Goal: Task Accomplishment & Management: Manage account settings

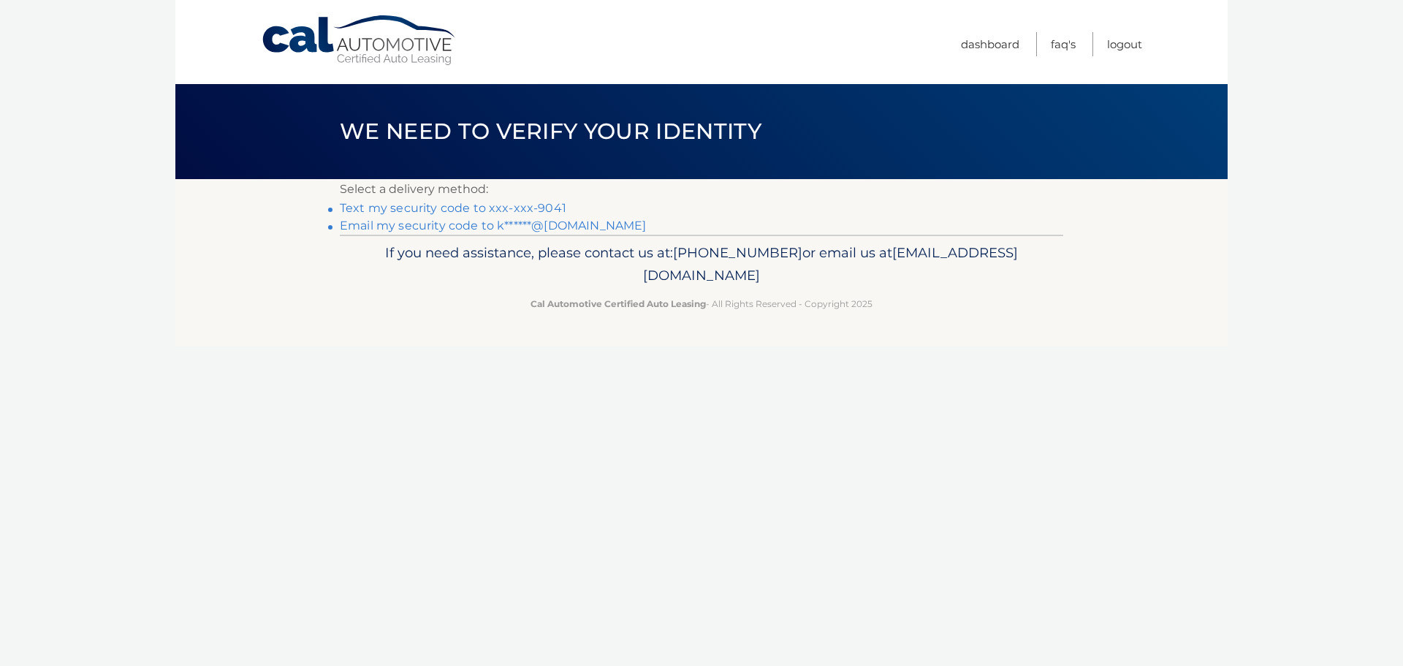
click at [409, 206] on link "Text my security code to xxx-xxx-9041" at bounding box center [453, 208] width 227 height 14
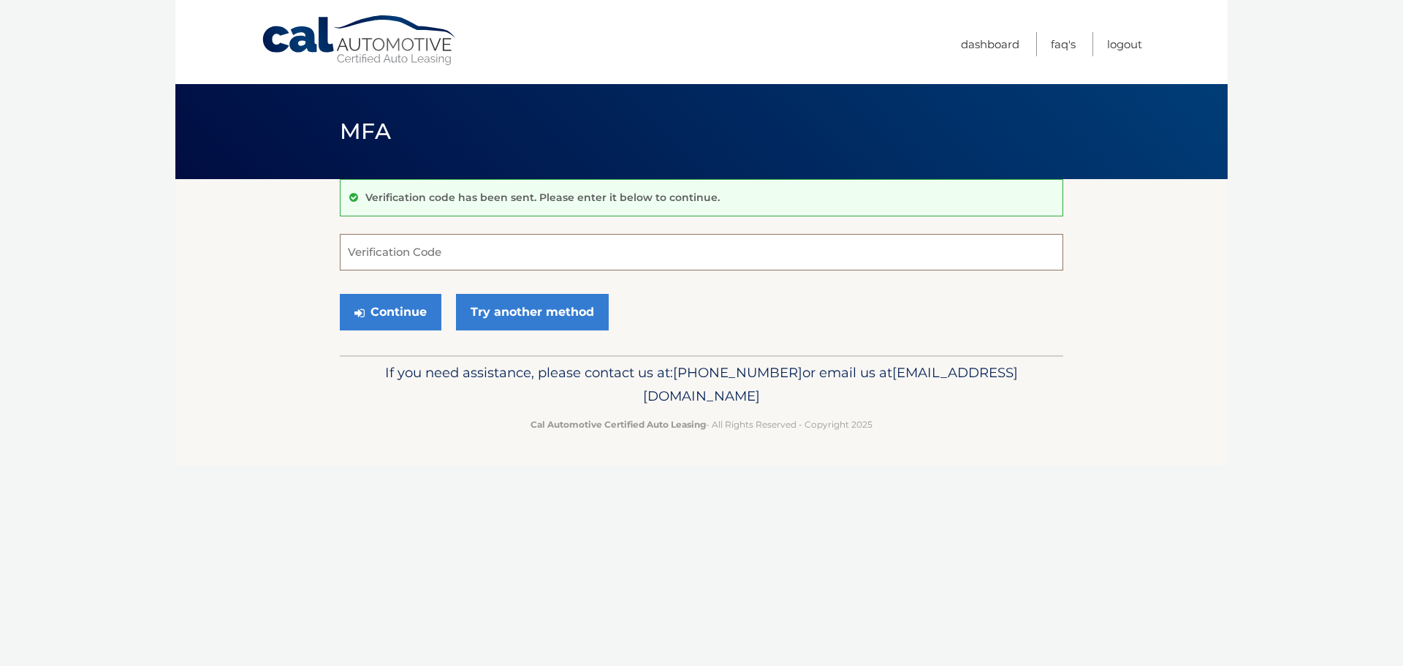
click at [382, 251] on input "Verification Code" at bounding box center [701, 252] width 723 height 37
type input "572991"
click at [400, 316] on button "Continue" at bounding box center [391, 312] width 102 height 37
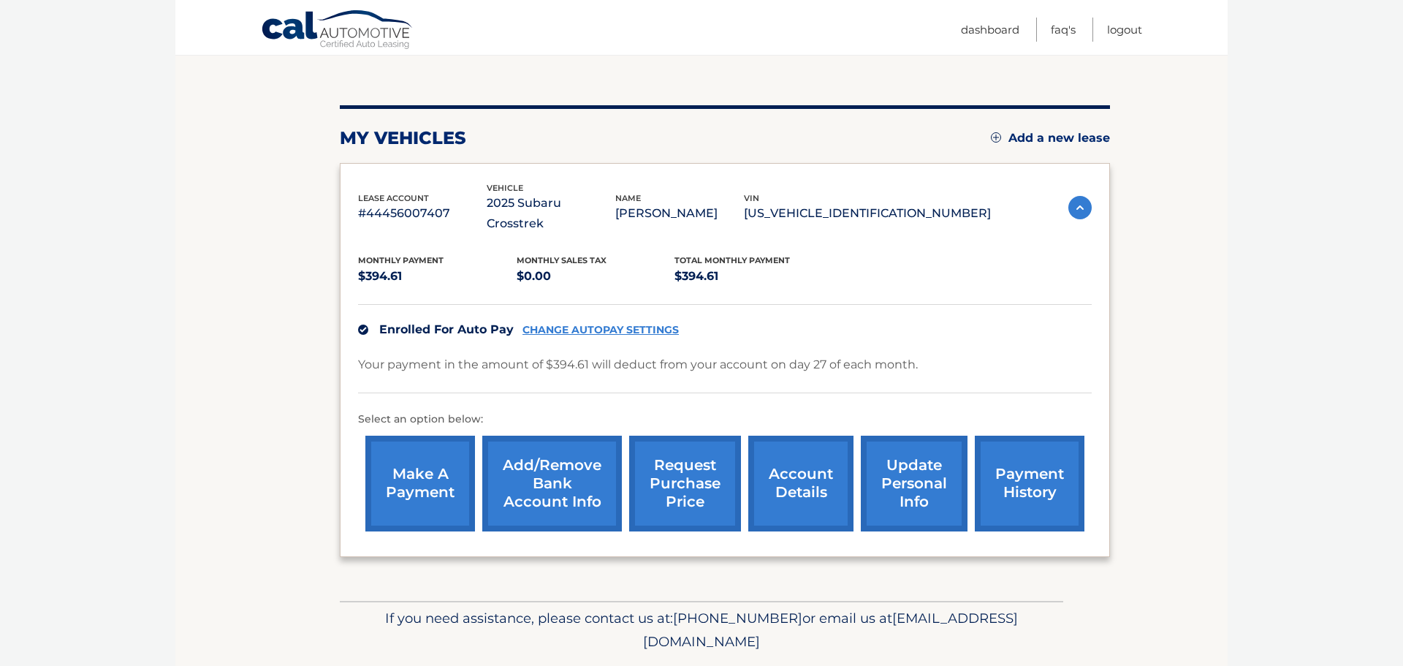
scroll to position [141, 0]
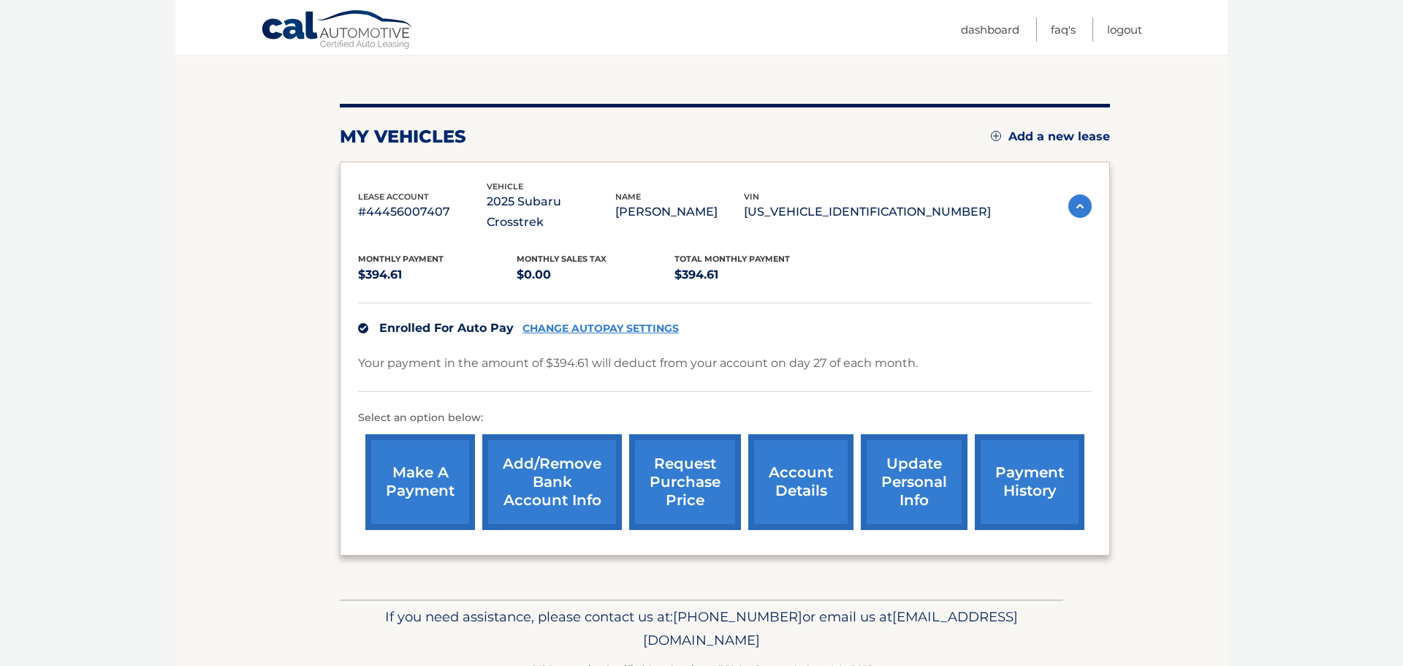
click at [555, 322] on link "CHANGE AUTOPAY SETTINGS" at bounding box center [600, 328] width 156 height 12
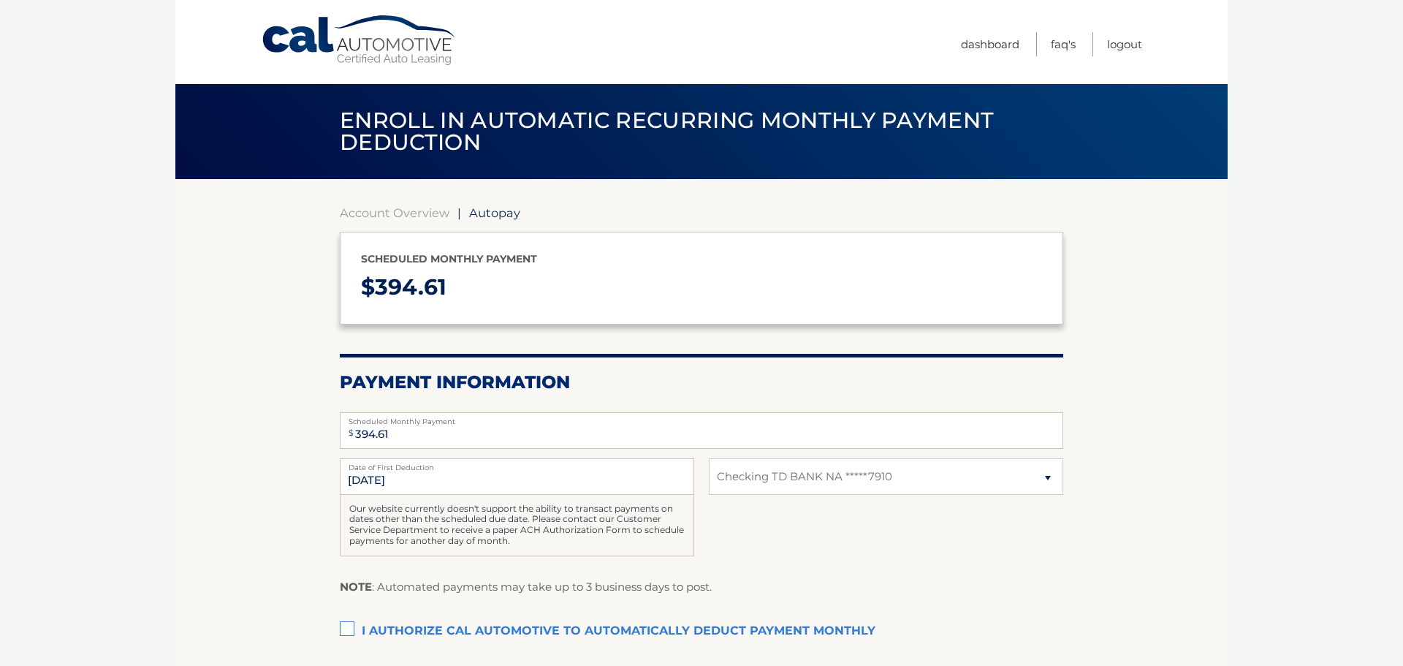
select select "NTdkYjRhOWItMGE3My00MTg3LWI0N2QtMGU4YTM2YTlkODcw"
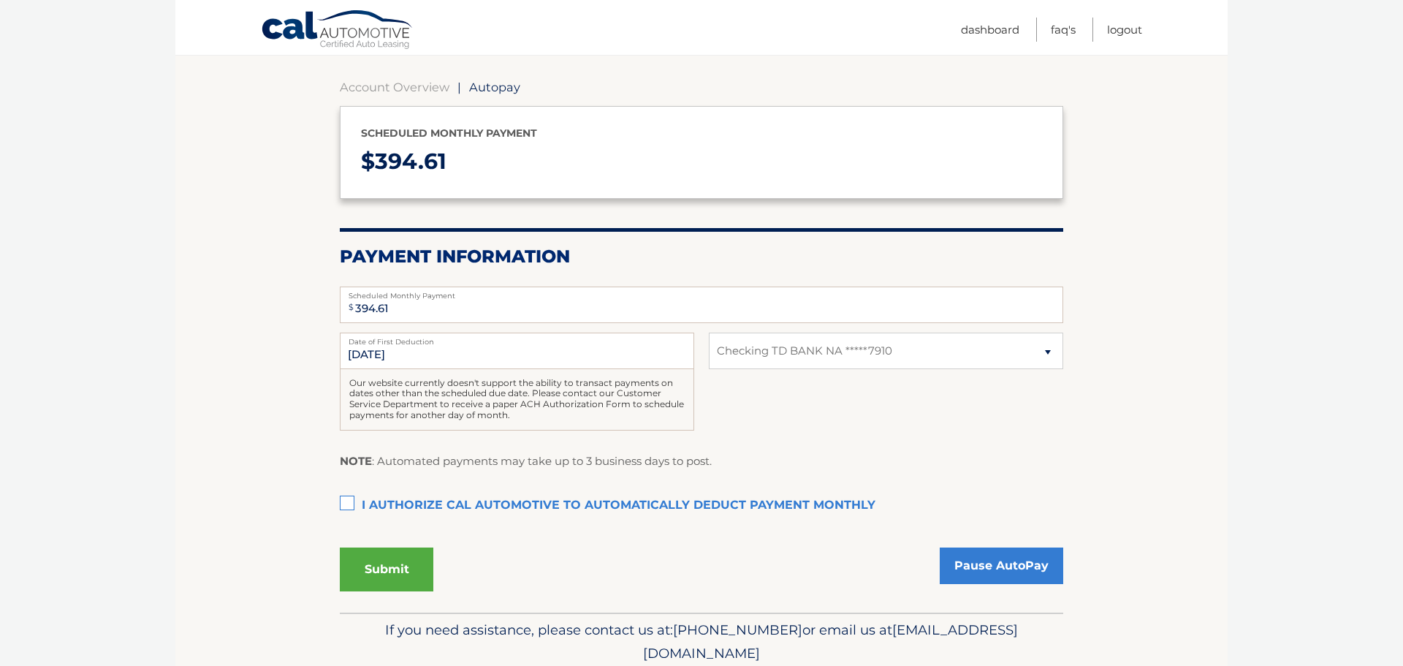
scroll to position [134, 0]
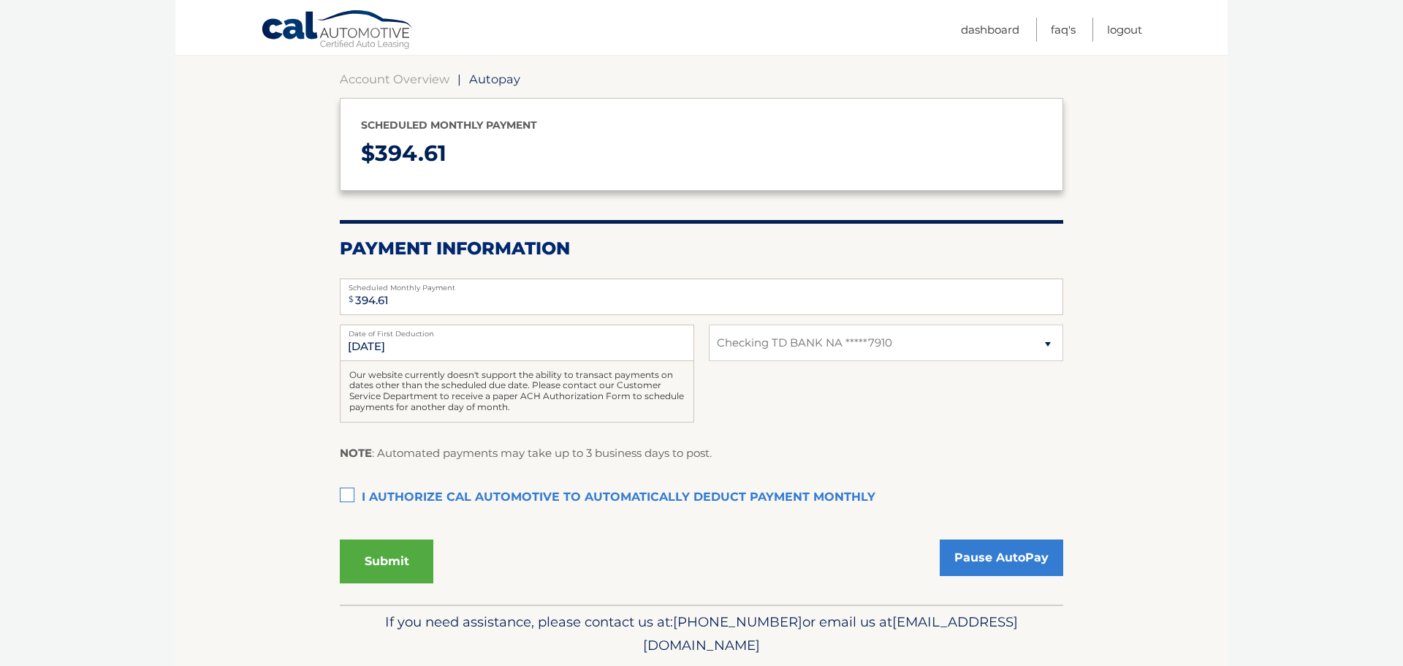
click at [349, 490] on label "I authorize cal automotive to automatically deduct payment monthly This checkbo…" at bounding box center [701, 497] width 723 height 29
click at [0, 0] on input "I authorize cal automotive to automatically deduct payment monthly This checkbo…" at bounding box center [0, 0] width 0 height 0
click at [372, 79] on link "Account Overview" at bounding box center [395, 79] width 110 height 15
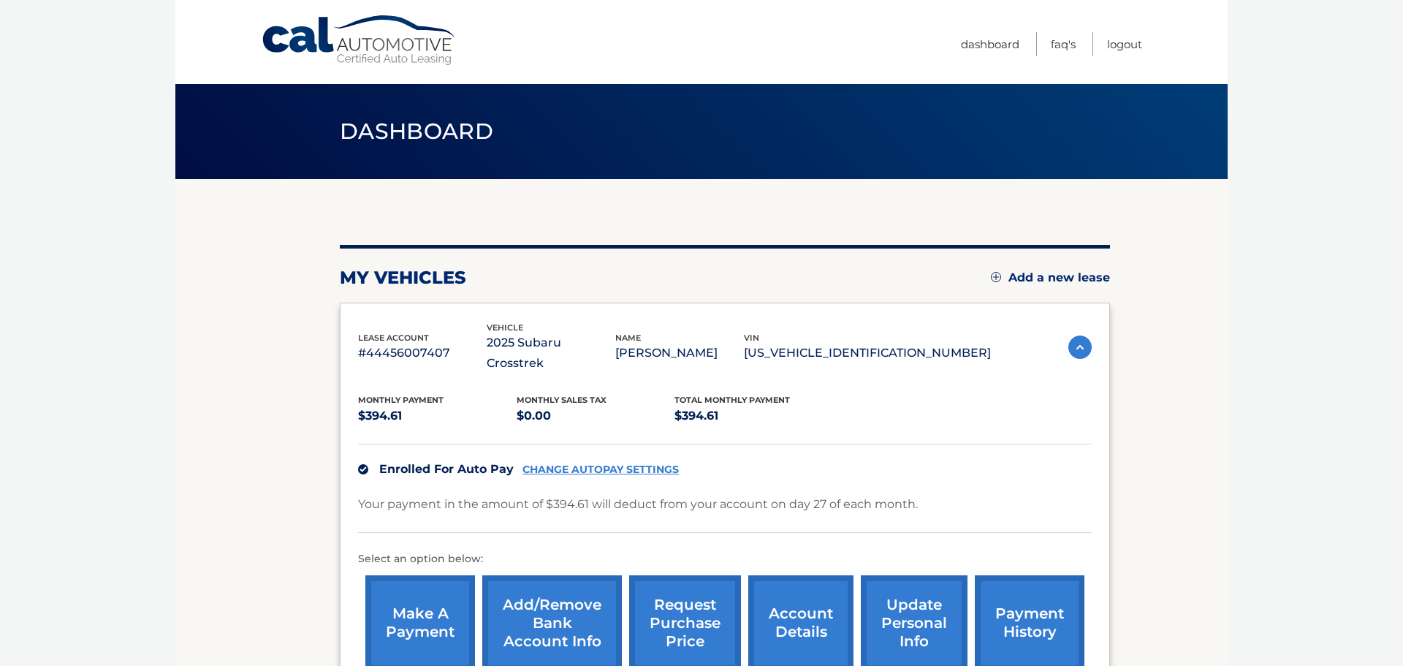
click at [546, 598] on link "Add/Remove bank account info" at bounding box center [552, 623] width 140 height 96
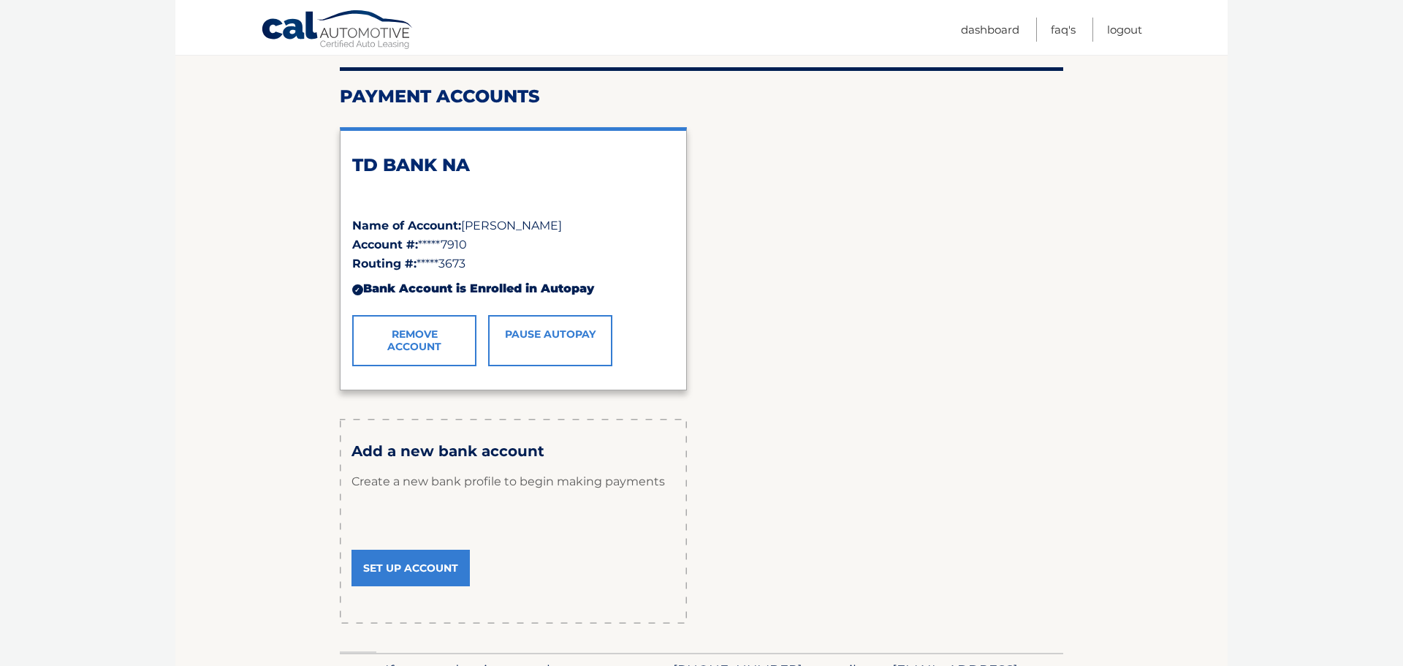
scroll to position [165, 0]
click at [981, 28] on link "Dashboard" at bounding box center [990, 30] width 58 height 24
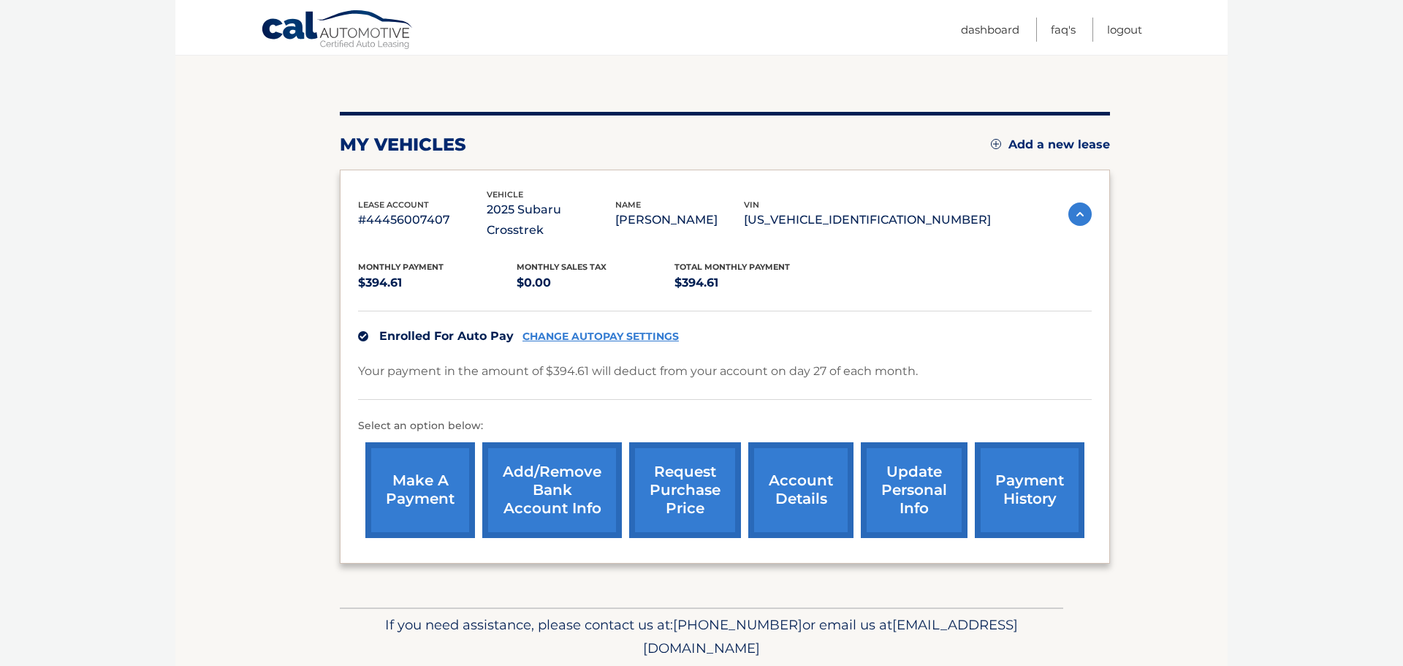
scroll to position [164, 0]
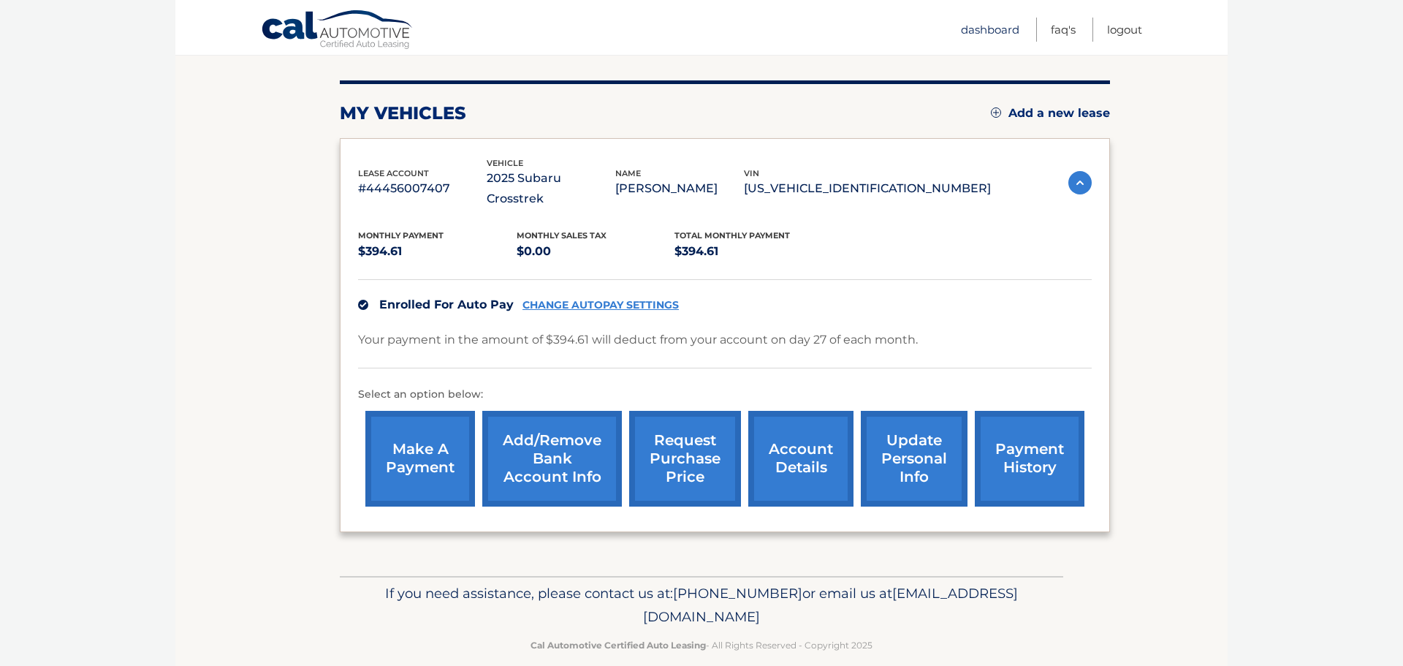
click at [981, 28] on link "Dashboard" at bounding box center [990, 30] width 58 height 24
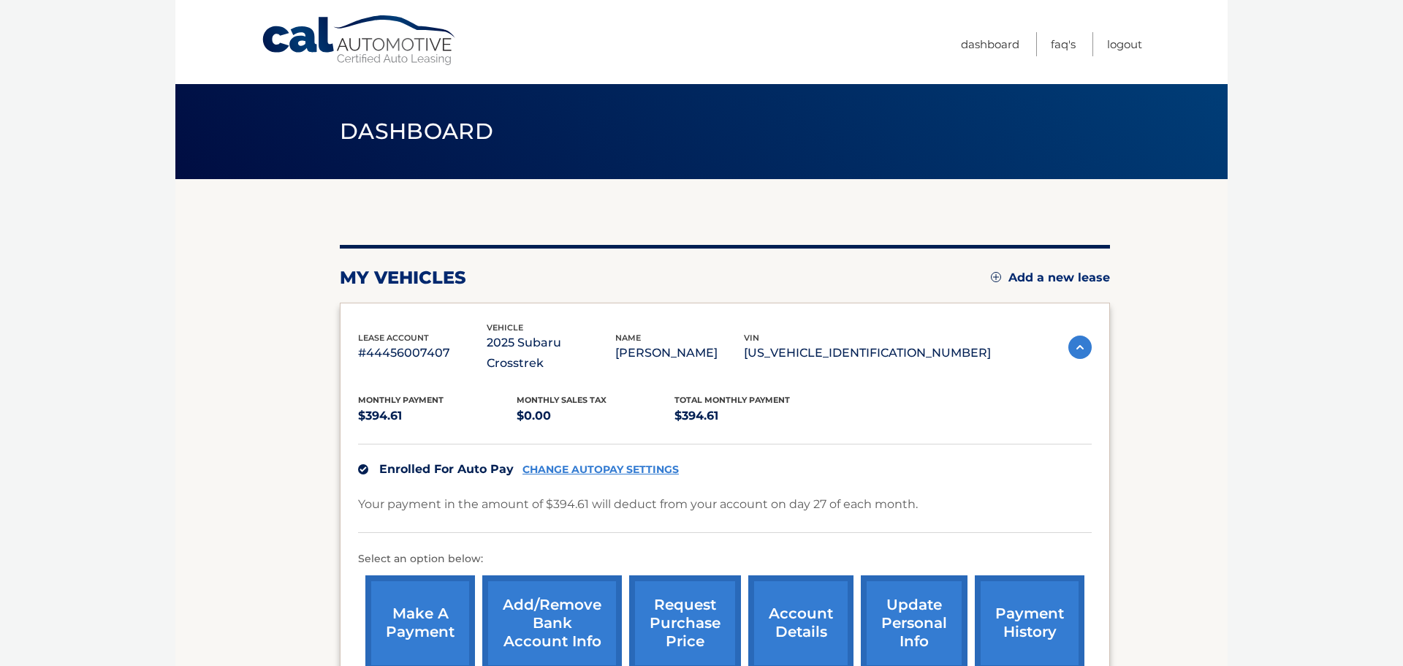
scroll to position [164, 0]
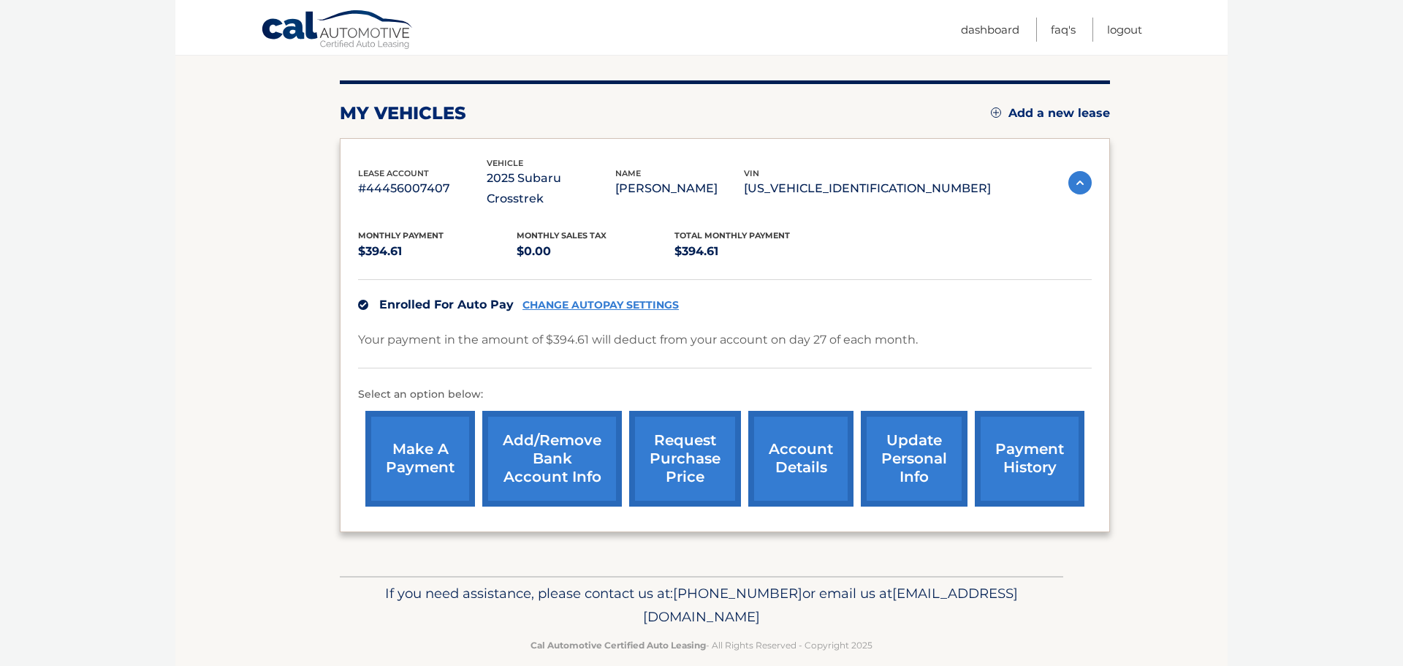
click at [606, 299] on link "CHANGE AUTOPAY SETTINGS" at bounding box center [600, 305] width 156 height 12
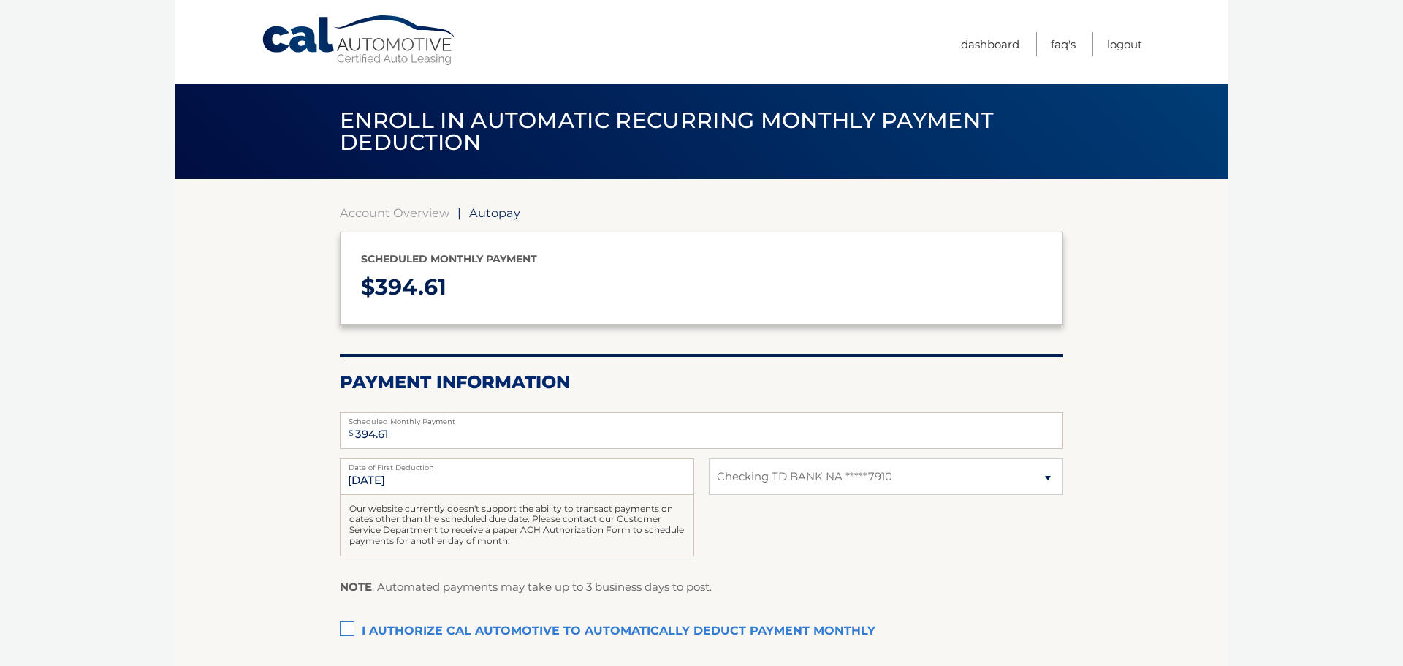
select select "NTdkYjRhOWItMGE3My00MTg3LWI0N2QtMGU4YTM2YTlkODcw"
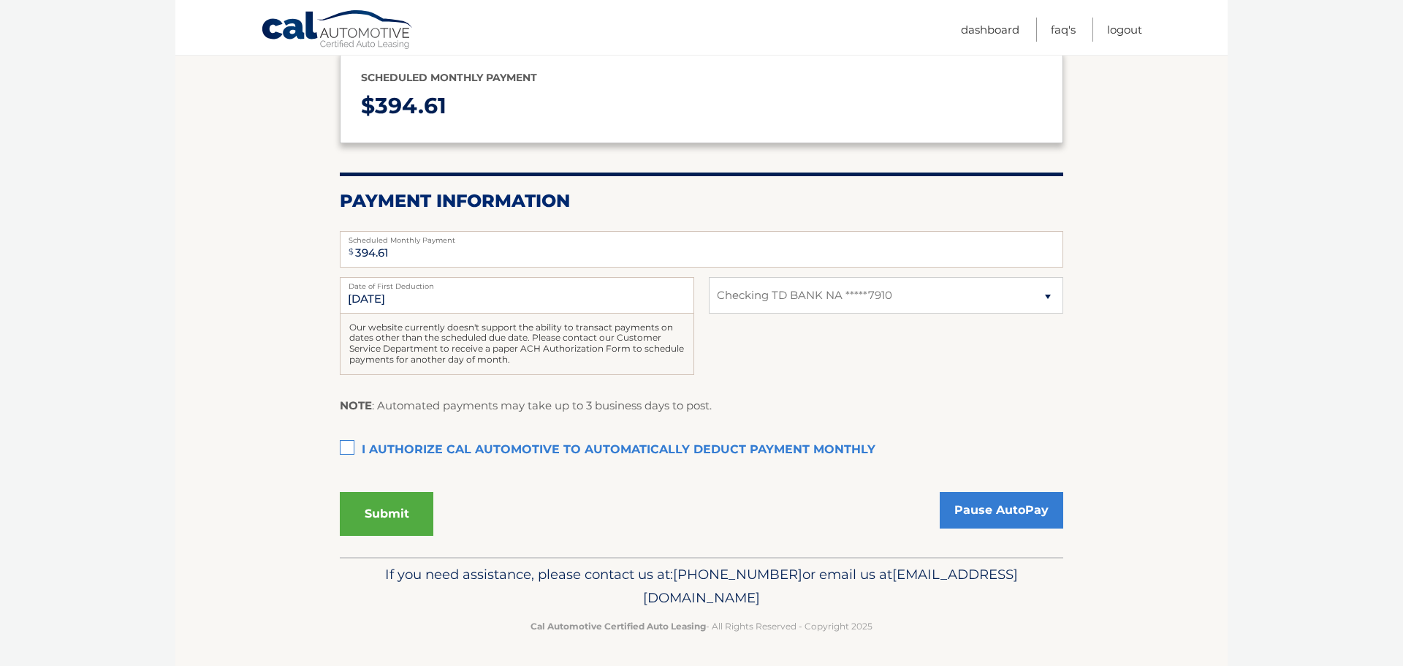
scroll to position [183, 0]
click at [606, 286] on label "Date of First Deduction" at bounding box center [517, 281] width 354 height 12
click at [606, 286] on input "10/27/2025" at bounding box center [517, 293] width 354 height 37
click at [347, 443] on label "I authorize cal automotive to automatically deduct payment monthly This checkbo…" at bounding box center [701, 448] width 723 height 29
click at [0, 0] on input "I authorize cal automotive to automatically deduct payment monthly This checkbo…" at bounding box center [0, 0] width 0 height 0
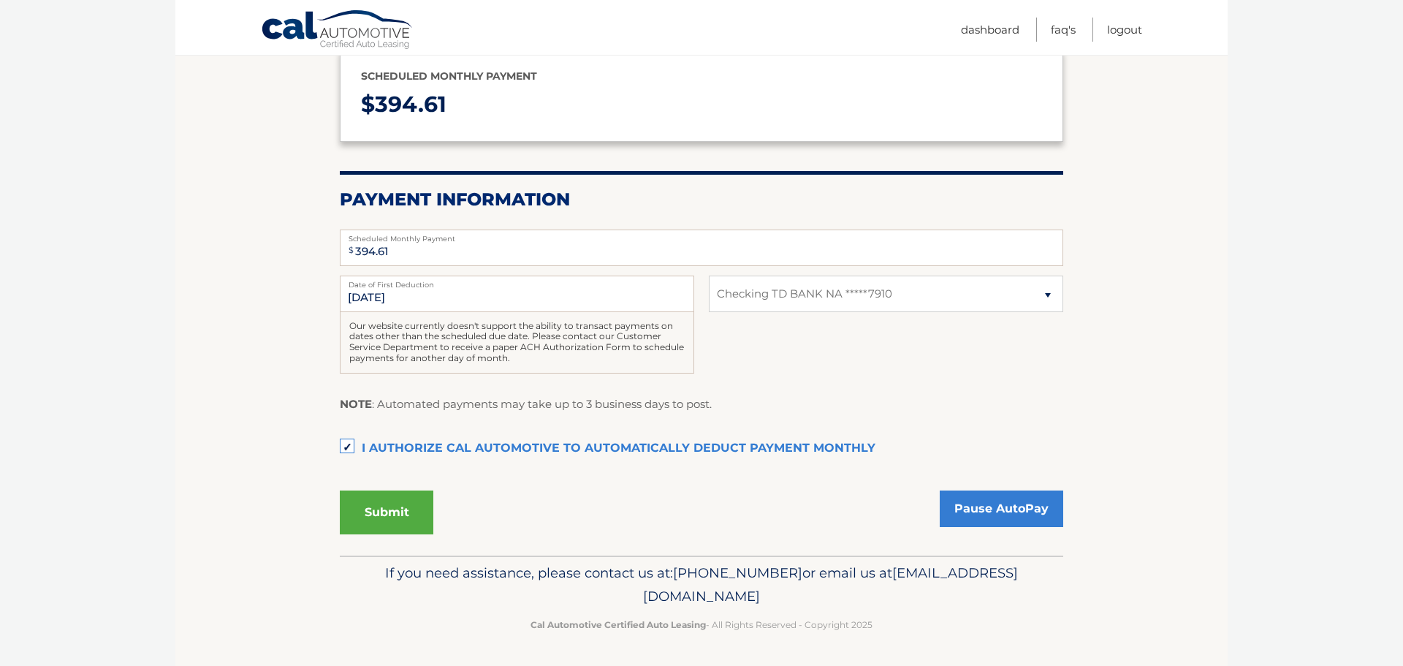
click at [395, 510] on button "Submit" at bounding box center [387, 512] width 94 height 44
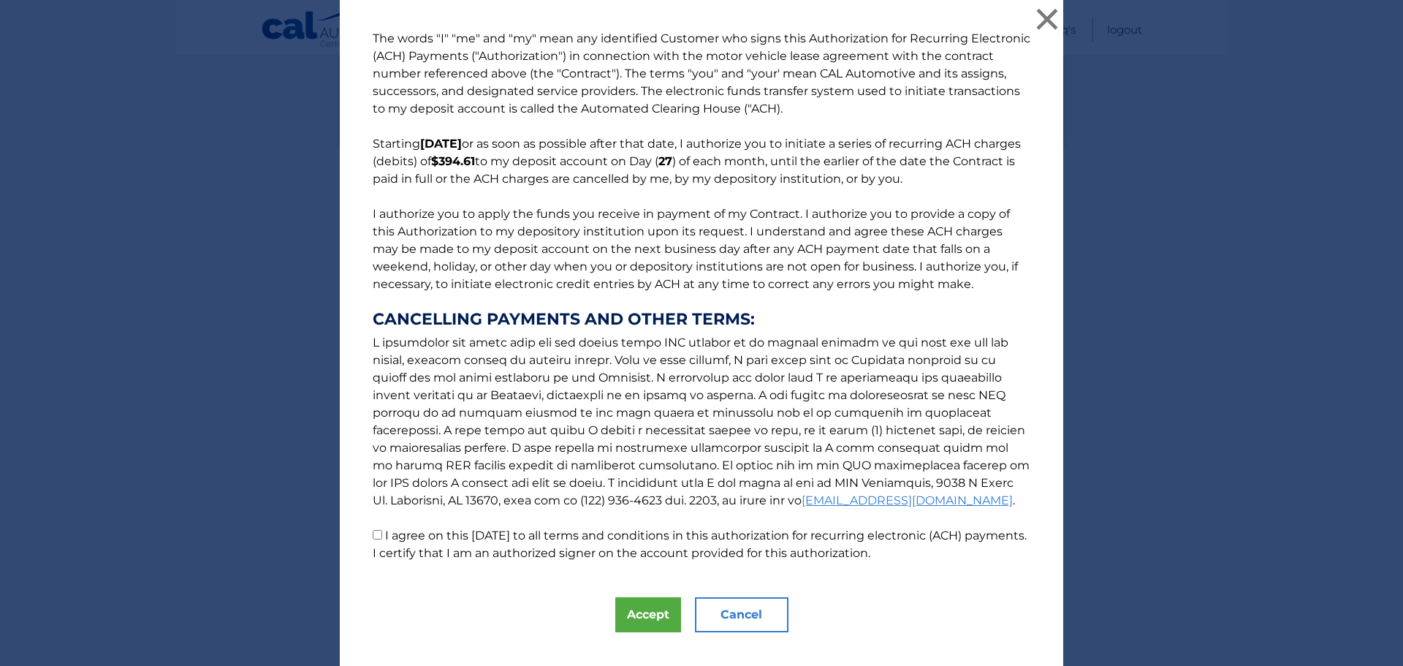
click at [377, 533] on input "I agree on this 10/07/2025 to all terms and conditions in this authorization fo…" at bounding box center [377, 534] width 9 height 9
checkbox input "true"
click at [654, 614] on button "Accept" at bounding box center [648, 614] width 66 height 35
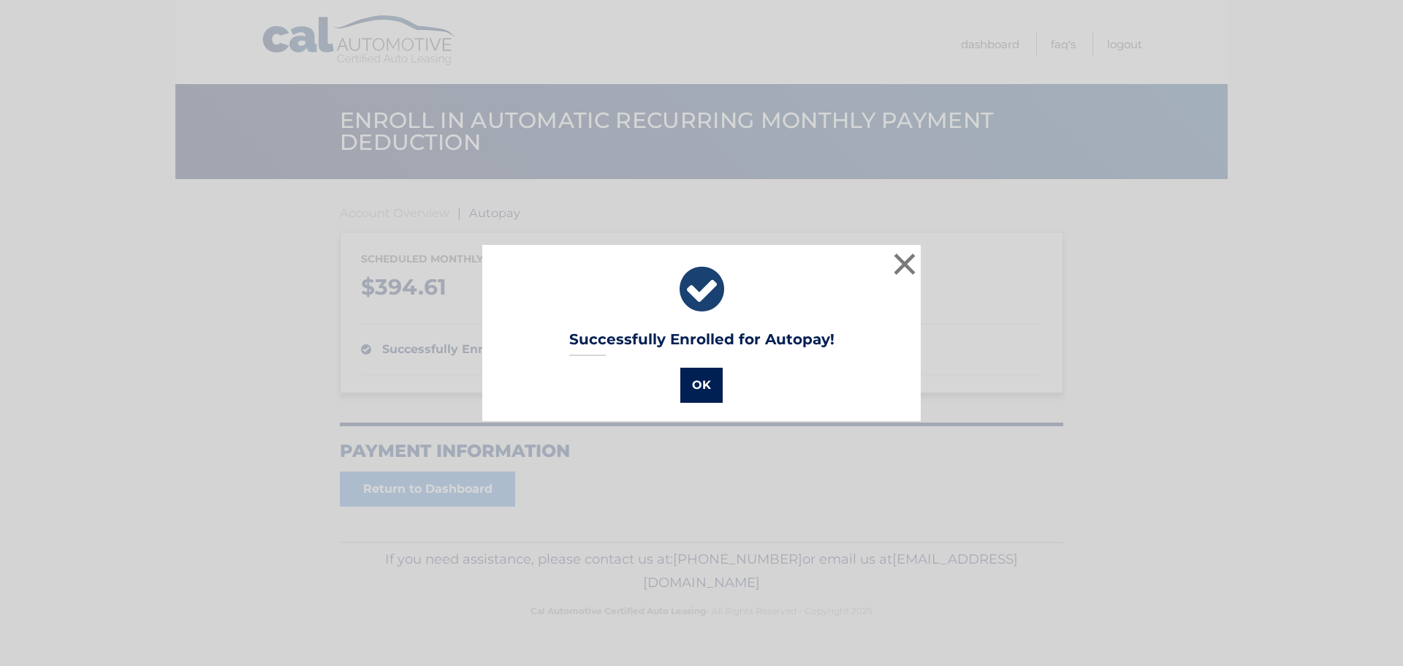
click at [704, 384] on button "OK" at bounding box center [701, 385] width 42 height 35
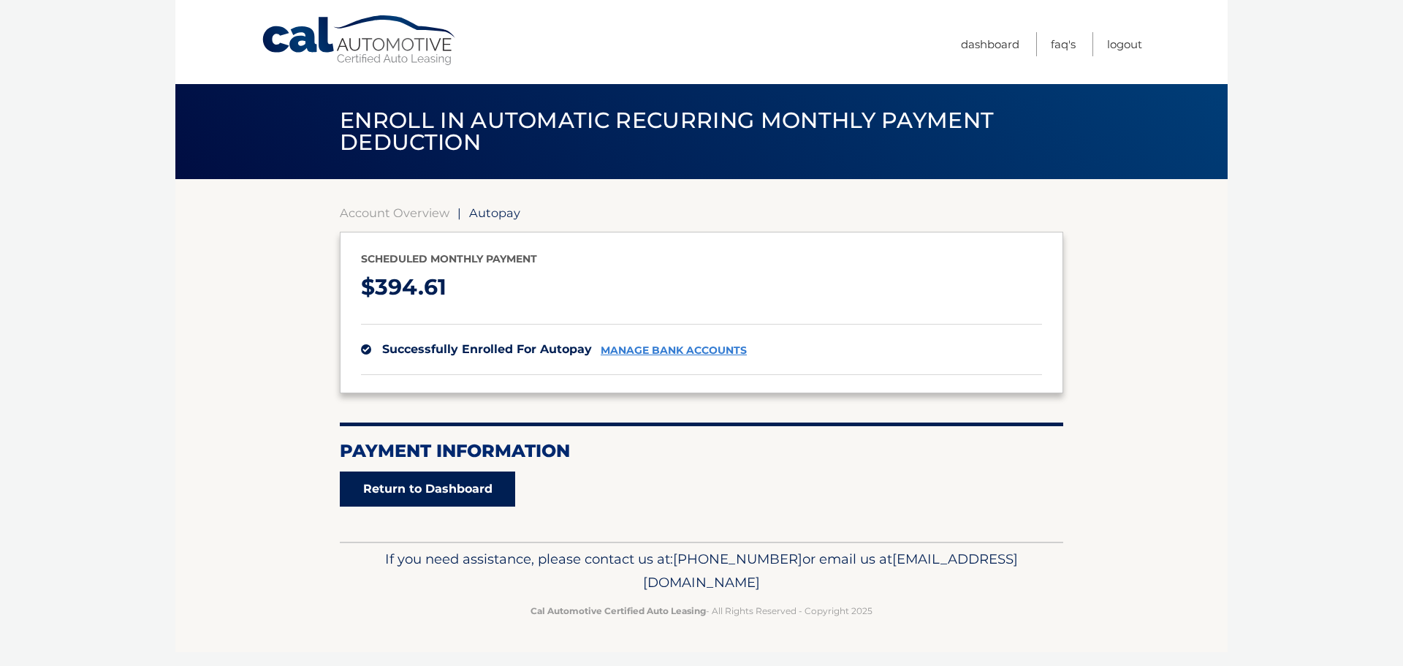
click at [453, 490] on link "Return to Dashboard" at bounding box center [427, 488] width 175 height 35
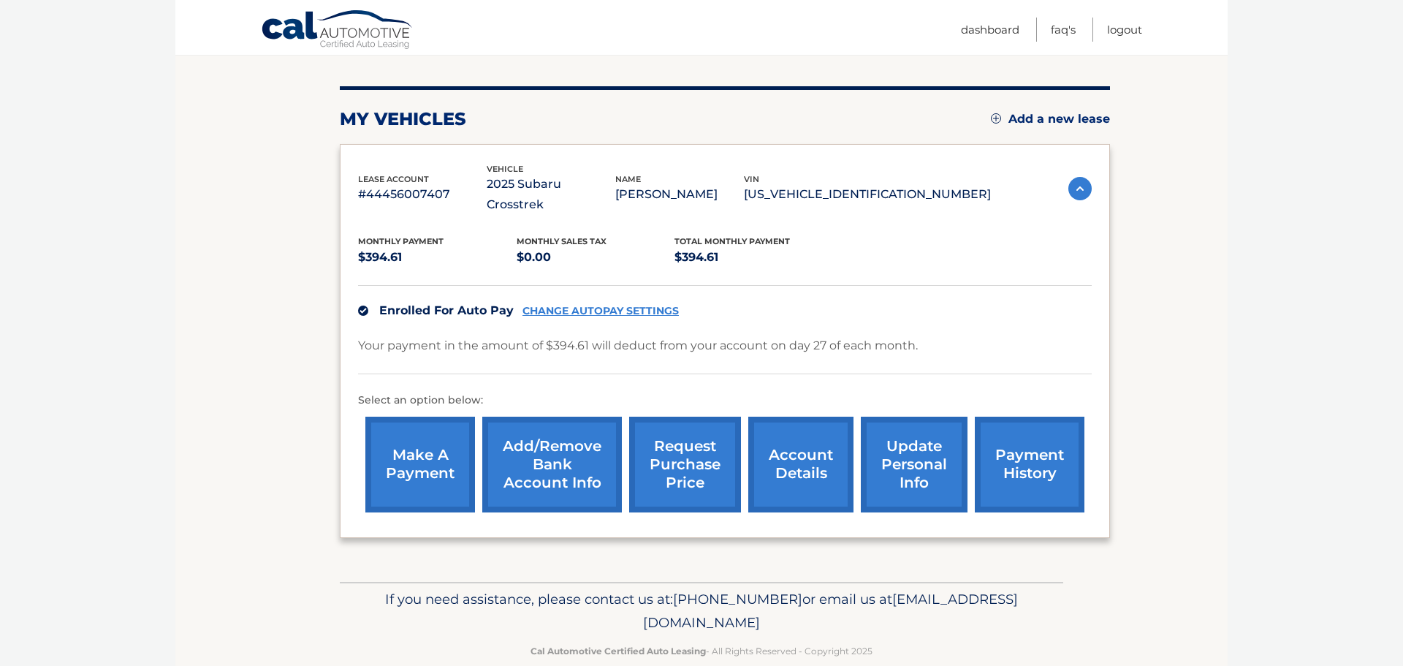
scroll to position [164, 0]
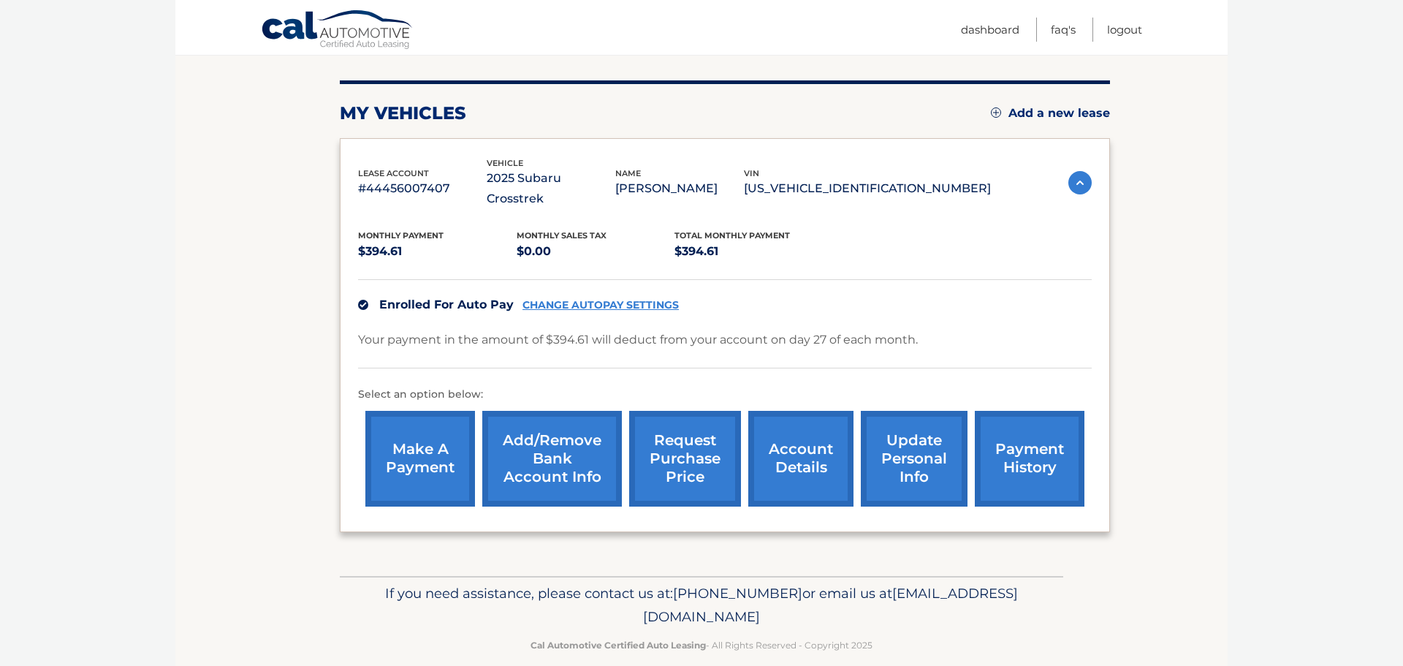
click at [1004, 433] on link "payment history" at bounding box center [1030, 459] width 110 height 96
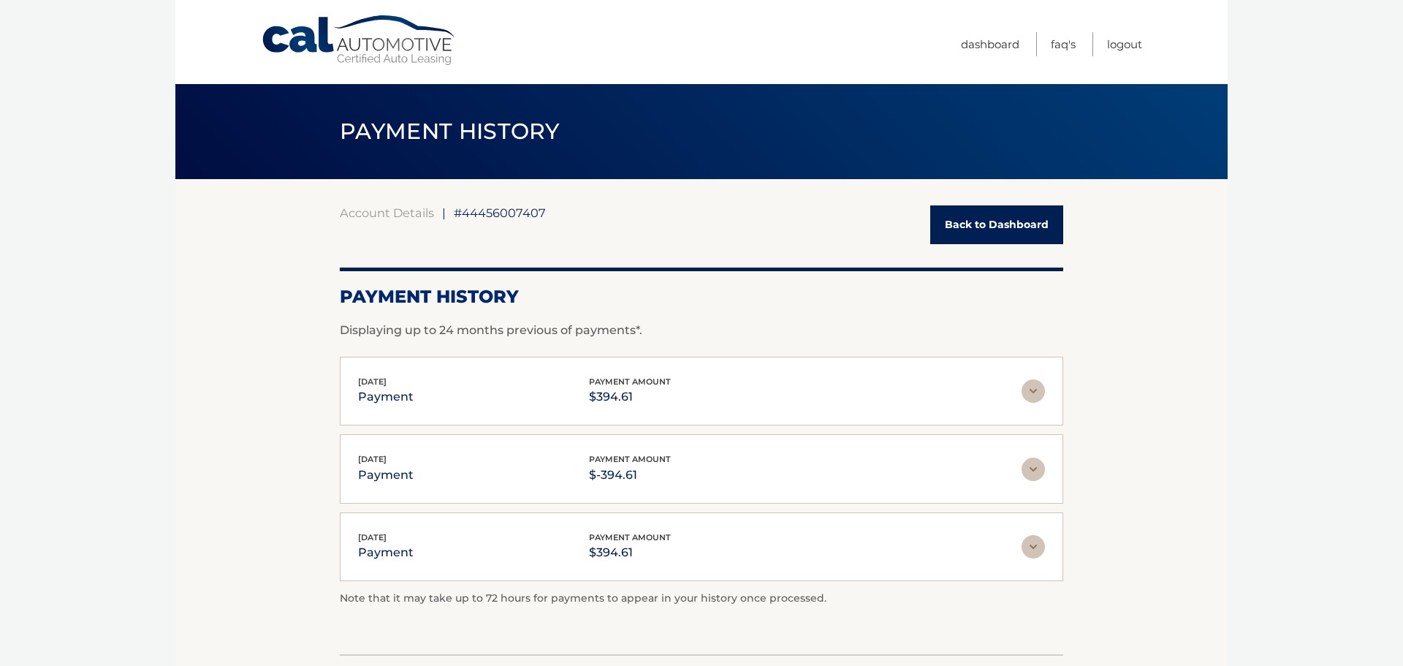
click at [1032, 394] on img at bounding box center [1033, 390] width 23 height 23
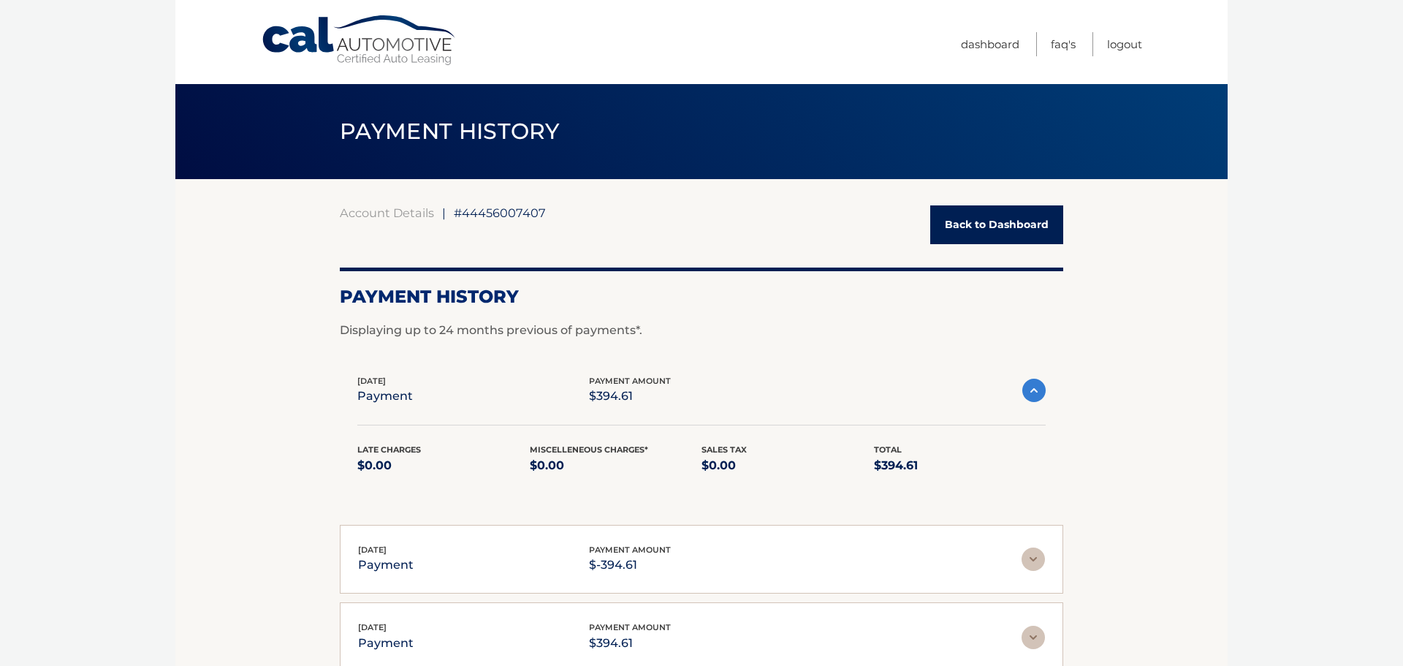
click at [1033, 558] on img at bounding box center [1033, 558] width 23 height 23
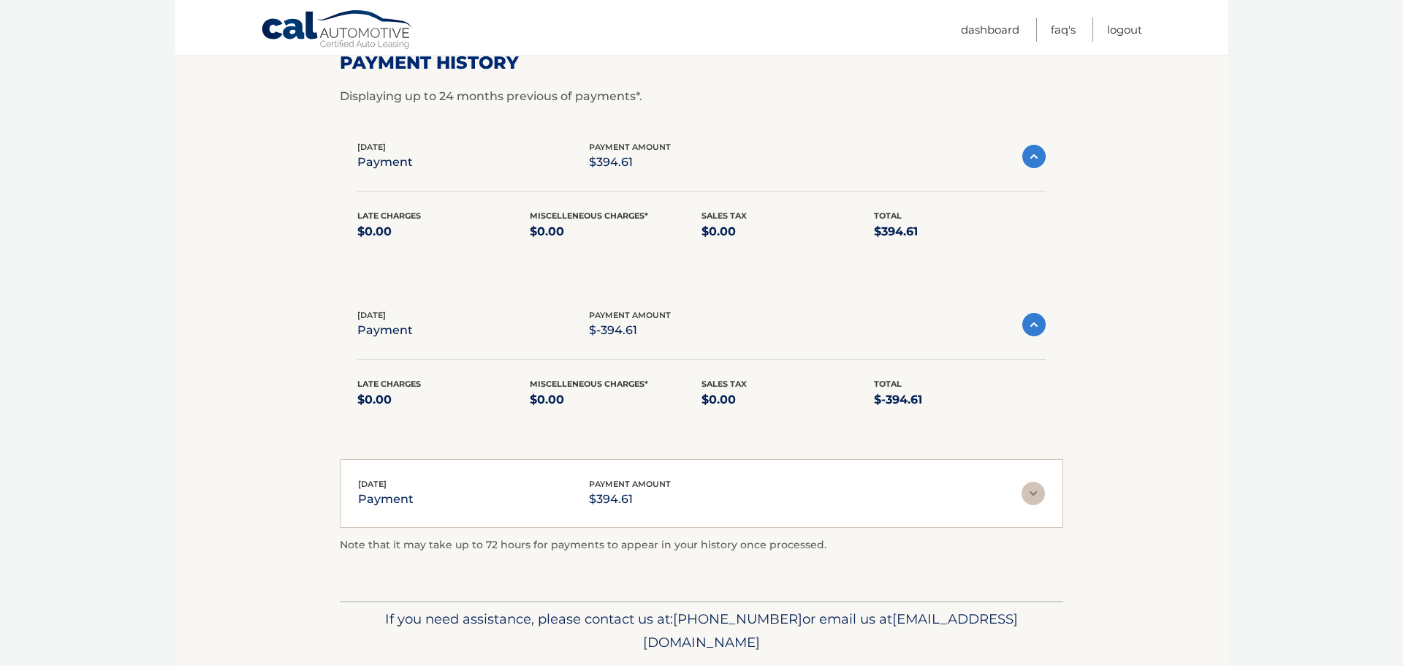
scroll to position [235, 0]
click at [1032, 490] on img at bounding box center [1033, 492] width 23 height 23
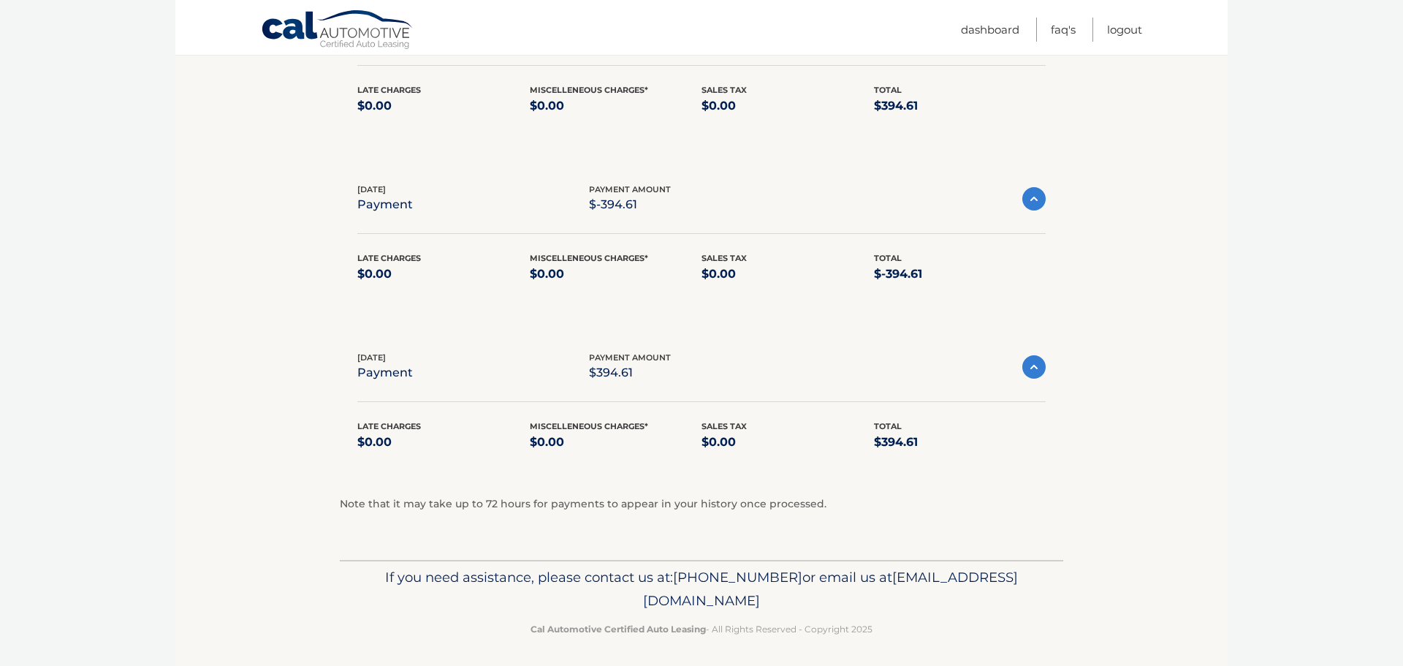
scroll to position [365, 0]
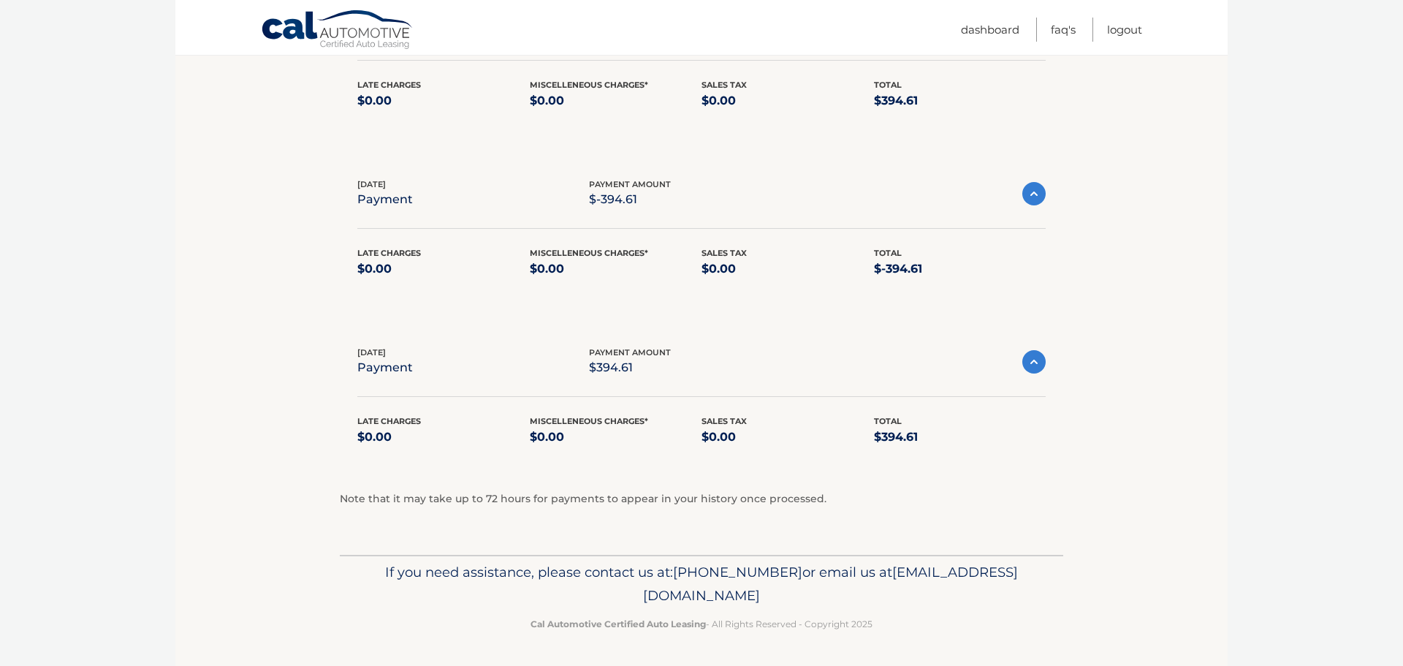
click at [1038, 364] on img at bounding box center [1033, 361] width 23 height 23
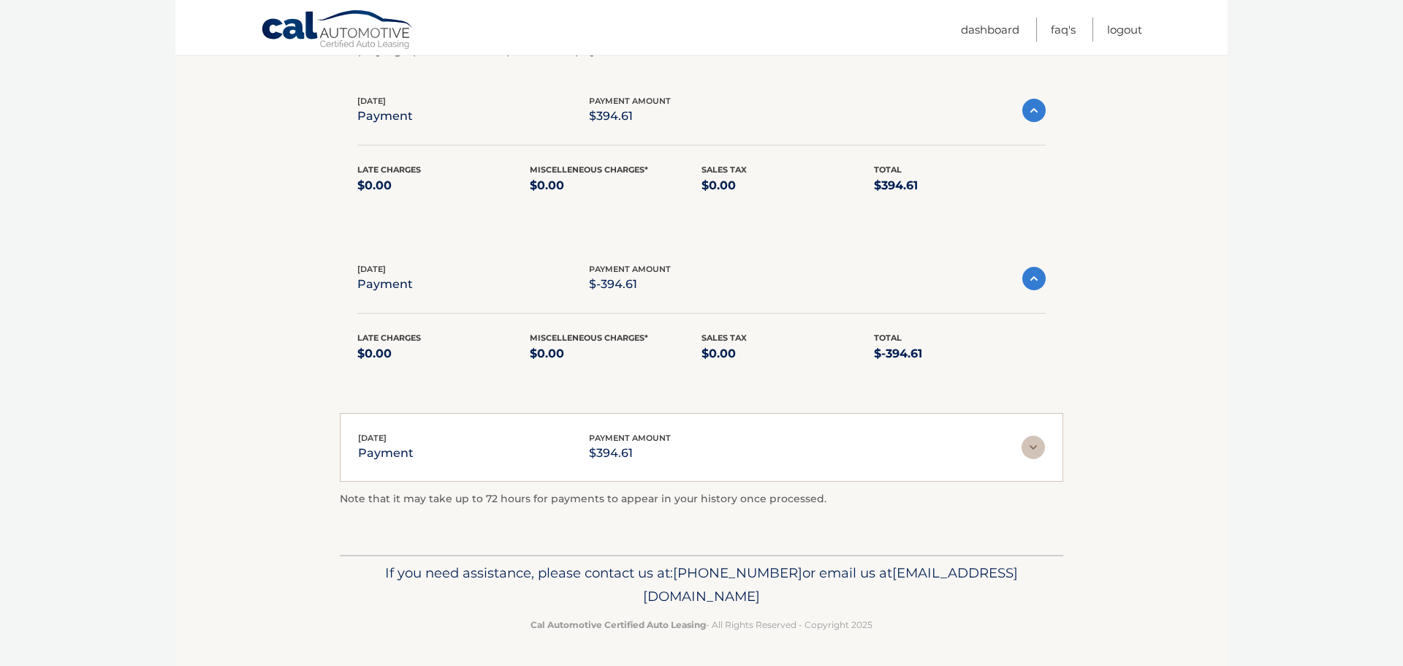
scroll to position [280, 0]
click at [1034, 277] on img at bounding box center [1033, 278] width 23 height 23
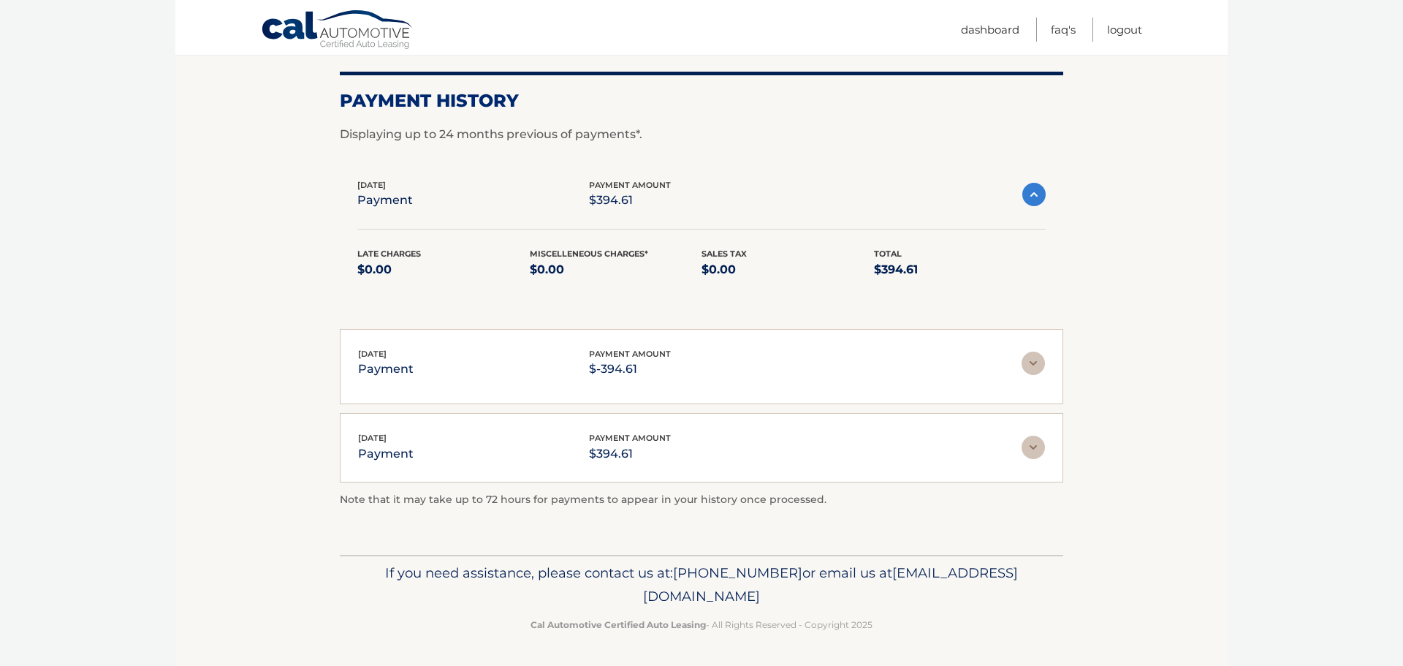
scroll to position [190, 0]
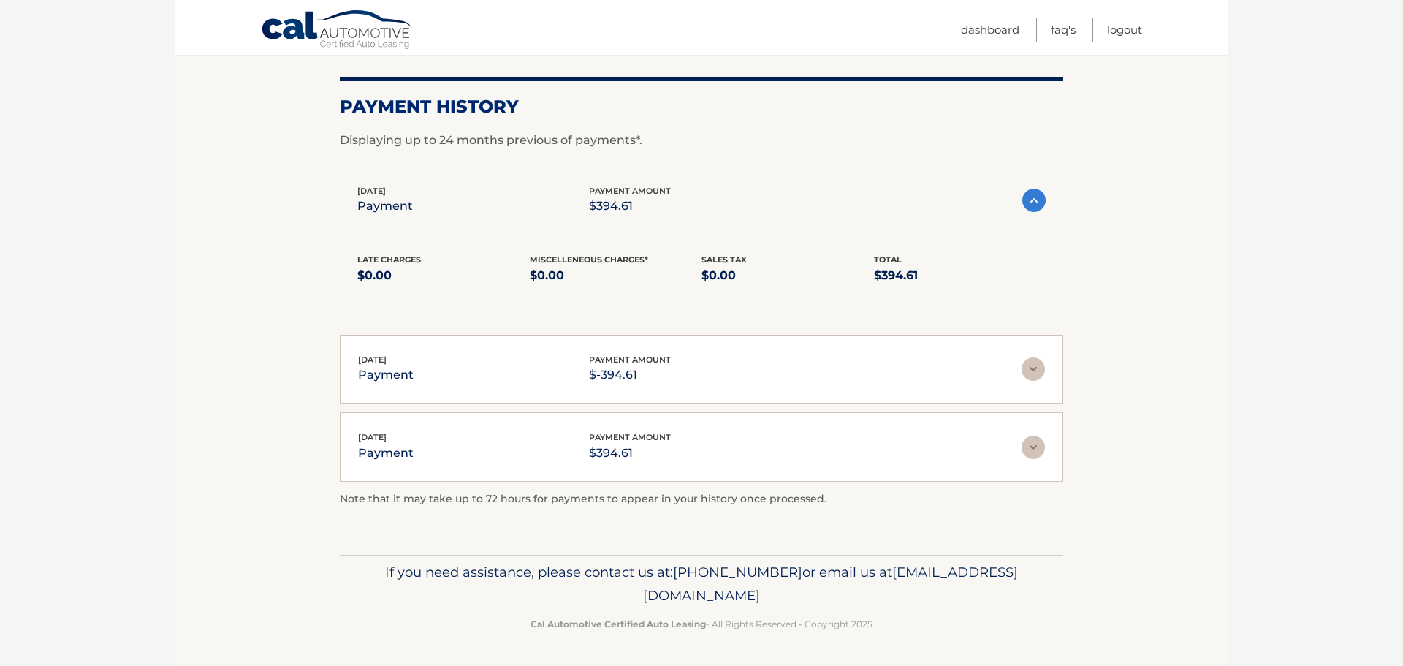
click at [1033, 202] on img at bounding box center [1033, 200] width 23 height 23
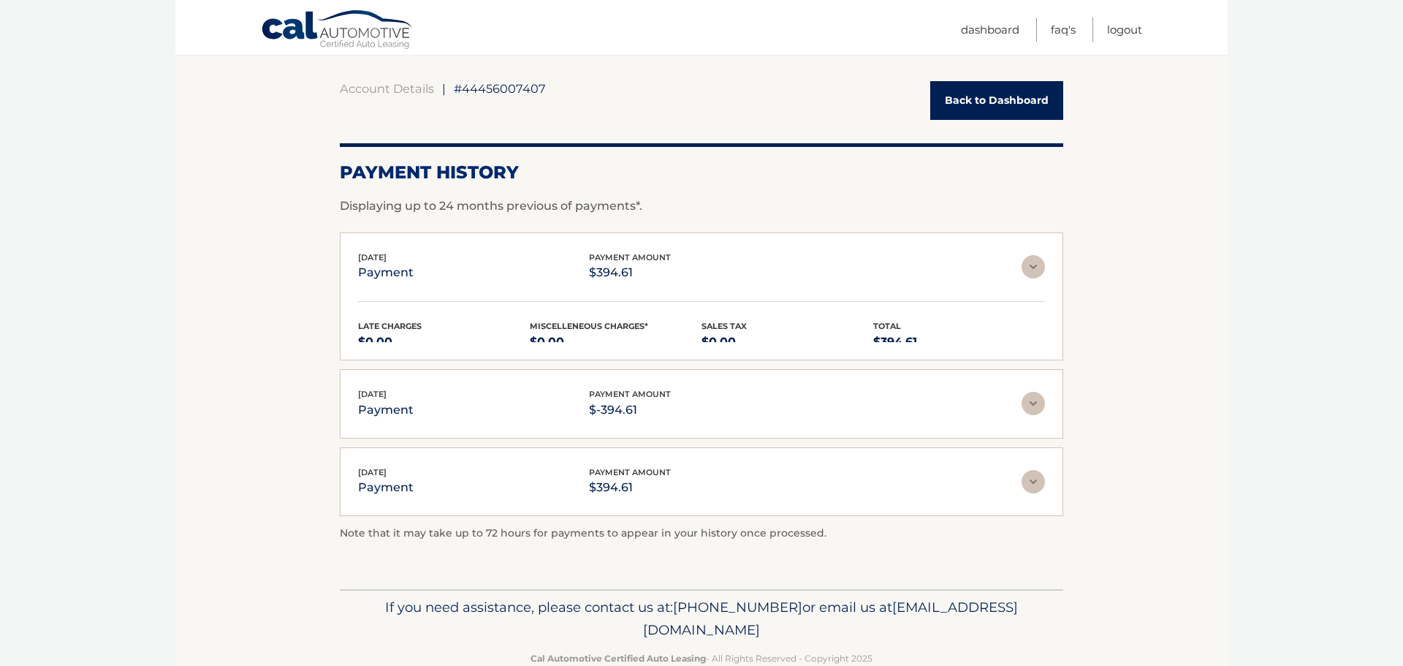
scroll to position [99, 0]
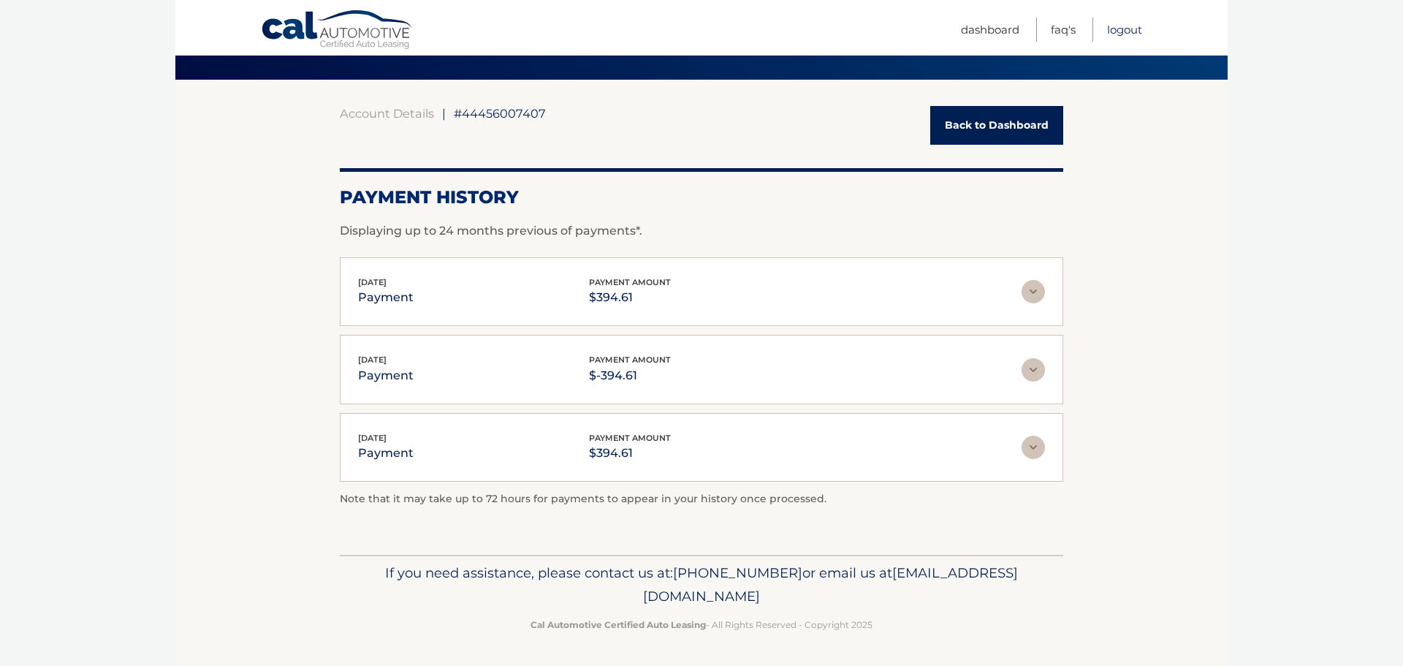
click at [1119, 28] on link "Logout" at bounding box center [1124, 30] width 35 height 24
